Goal: Transaction & Acquisition: Download file/media

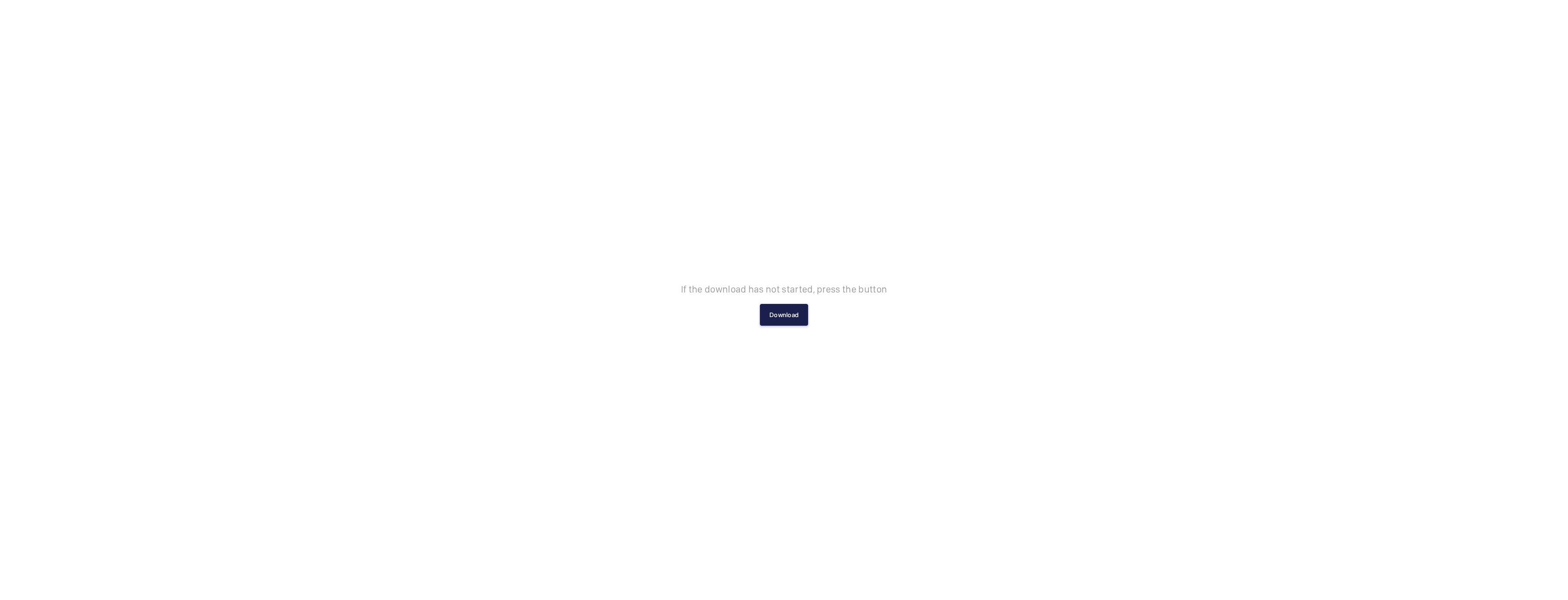
click at [802, 316] on button "Download" at bounding box center [783, 315] width 48 height 22
click at [786, 318] on button "Download" at bounding box center [783, 315] width 48 height 22
click at [786, 298] on div "If the download has not started, press the button Download" at bounding box center [784, 300] width 206 height 52
drag, startPoint x: 786, startPoint y: 298, endPoint x: 786, endPoint y: 304, distance: 6.0
click at [786, 300] on div "If the download has not started, press the button Download" at bounding box center [784, 300] width 206 height 52
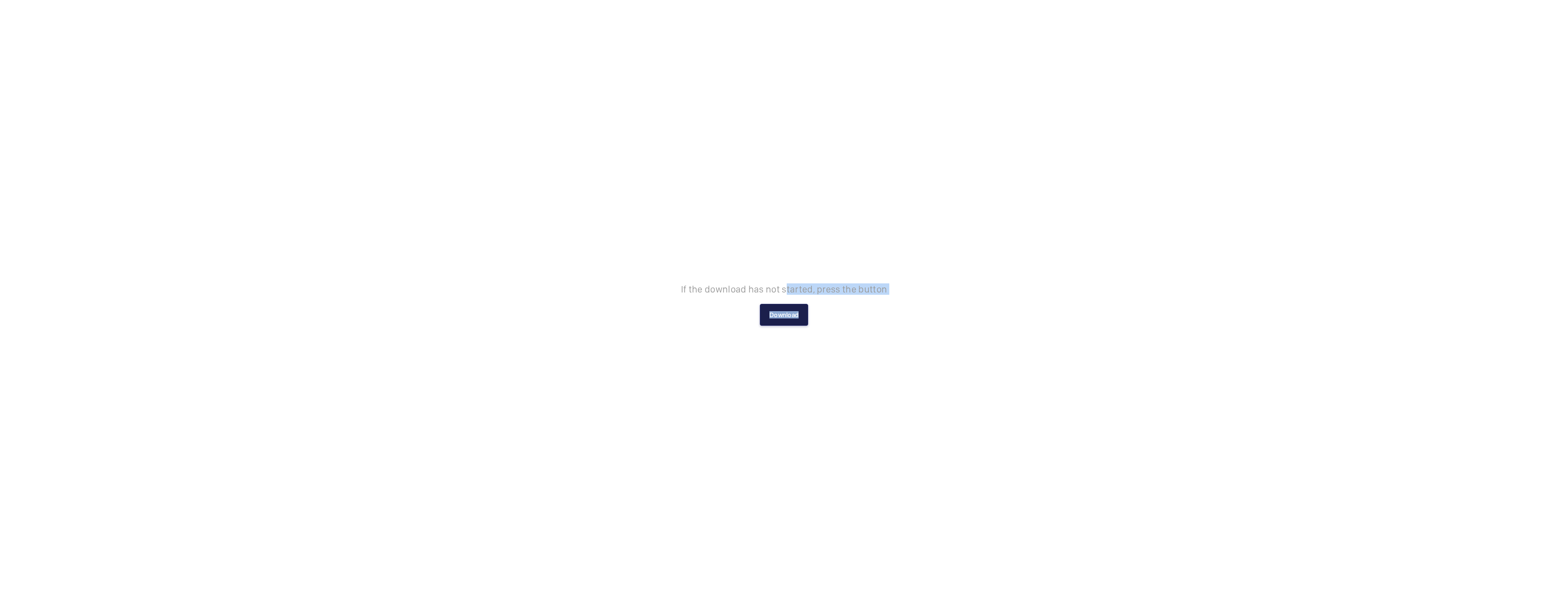
click at [786, 304] on button "Download" at bounding box center [783, 315] width 48 height 22
click at [757, 321] on div "If the download has not started, press the button Download" at bounding box center [784, 300] width 206 height 52
click at [765, 319] on button "Download" at bounding box center [783, 315] width 48 height 22
